Goal: Transaction & Acquisition: Download file/media

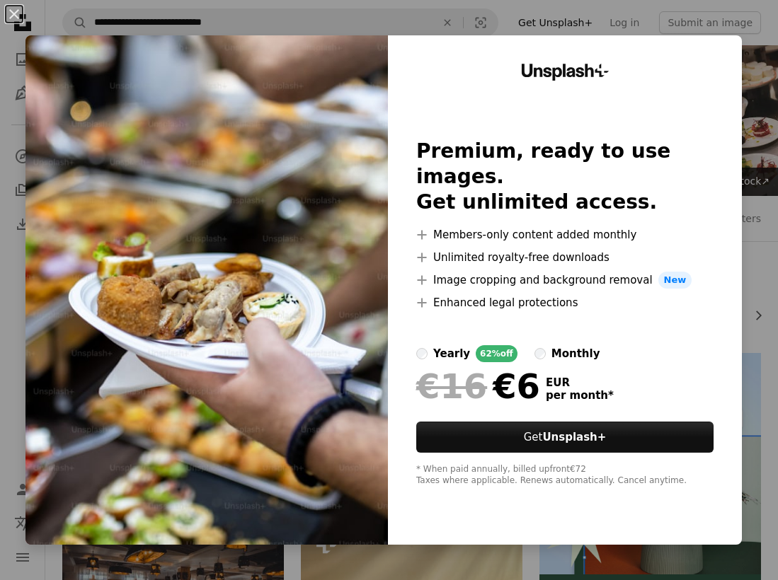
scroll to position [991, 0]
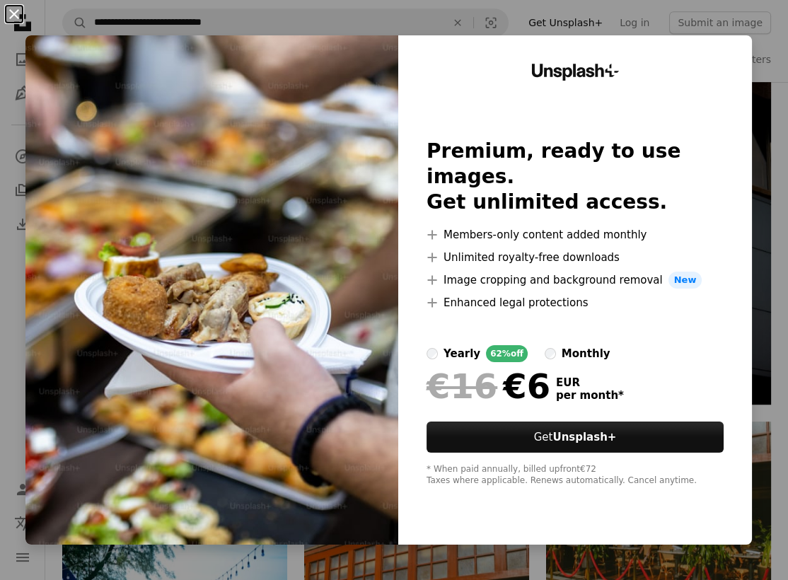
click at [11, 16] on button "An X shape" at bounding box center [14, 14] width 17 height 17
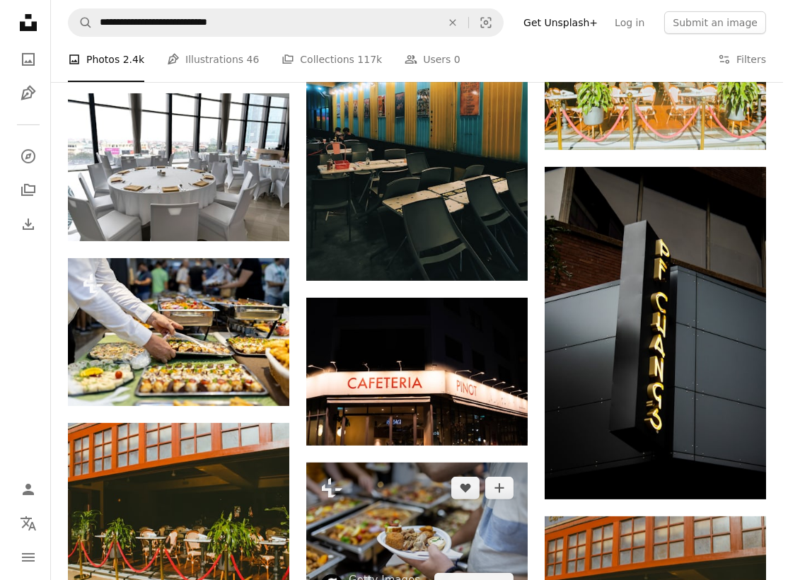
scroll to position [849, 0]
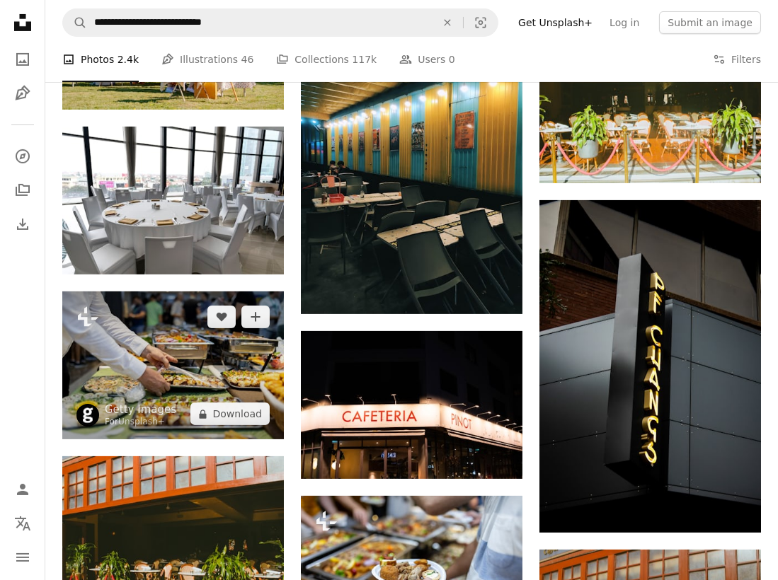
click at [188, 292] on img at bounding box center [172, 366] width 221 height 148
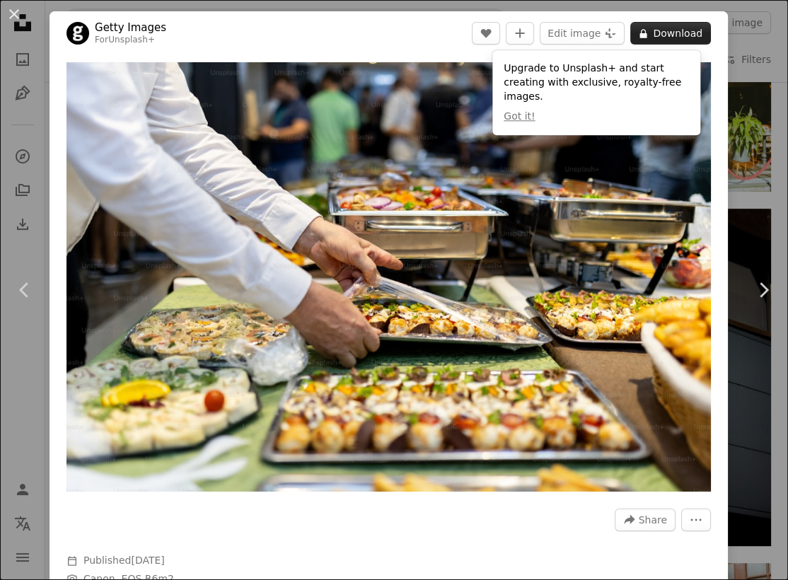
click at [663, 30] on button "A lock Download" at bounding box center [671, 33] width 81 height 23
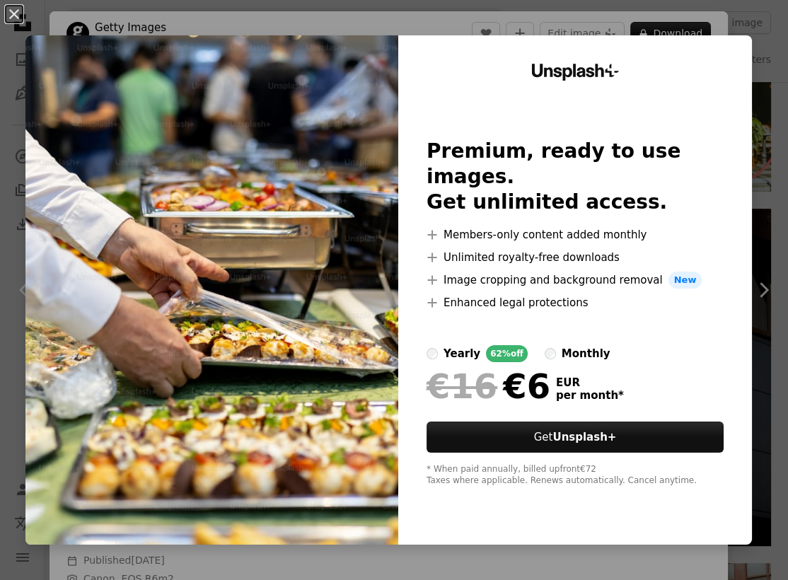
click at [263, 133] on img at bounding box center [211, 290] width 373 height 510
click at [16, 16] on button "An X shape" at bounding box center [14, 14] width 17 height 17
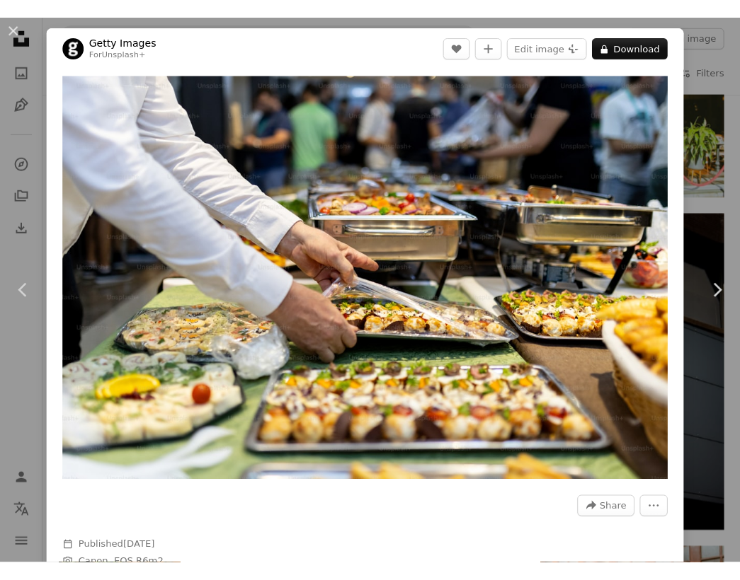
scroll to position [808, 0]
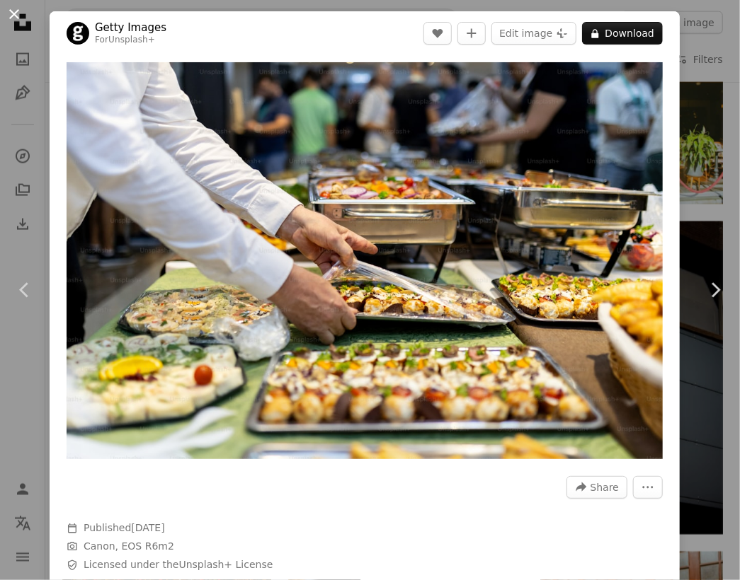
click at [13, 14] on button "An X shape" at bounding box center [14, 14] width 17 height 17
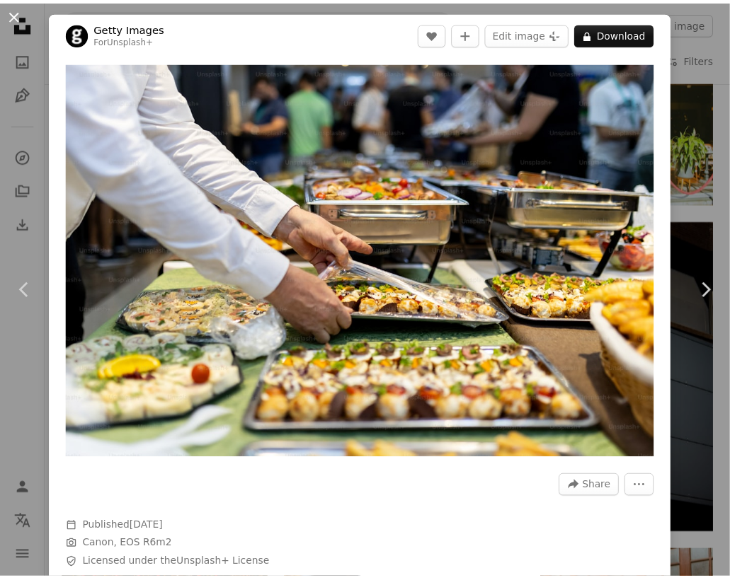
scroll to position [849, 0]
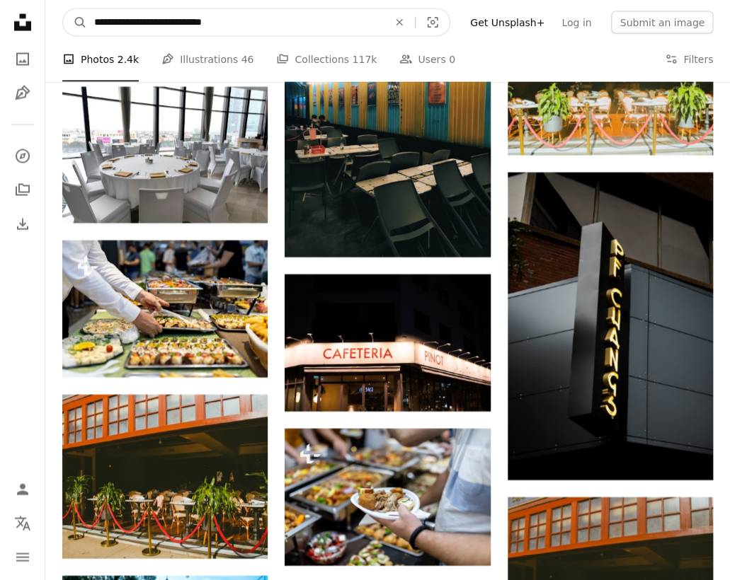
drag, startPoint x: 229, startPoint y: 28, endPoint x: 57, endPoint y: 22, distance: 172.1
click at [57, 22] on nav "**********" at bounding box center [387, 22] width 684 height 45
paste input "Find visuals sitewide"
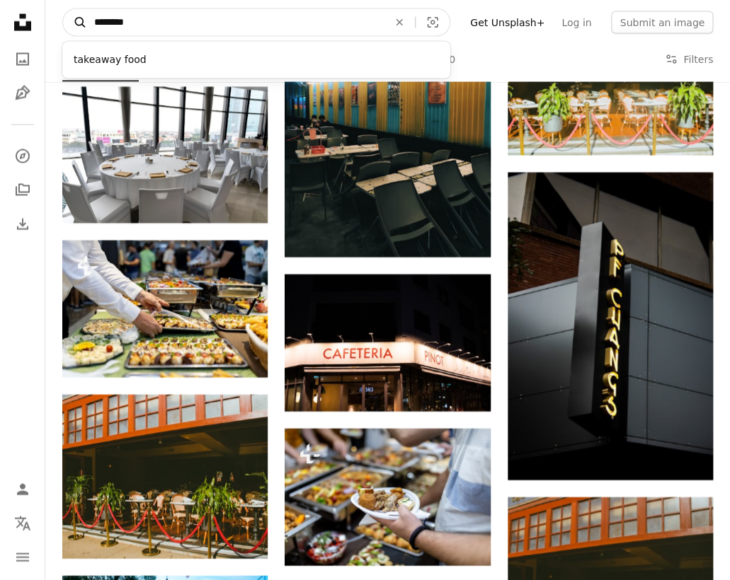
type input "********"
click at [63, 9] on button "A magnifying glass" at bounding box center [75, 22] width 24 height 27
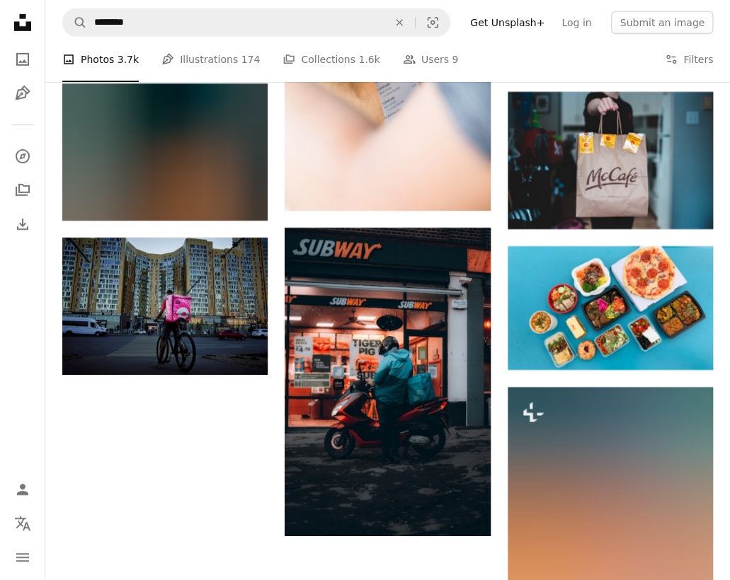
scroll to position [1415, 0]
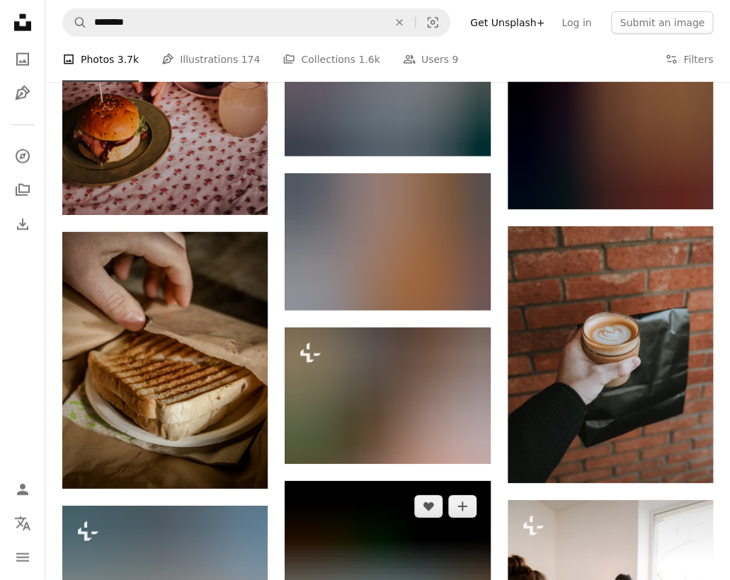
scroll to position [9340, 0]
